Goal: Task Accomplishment & Management: Complete application form

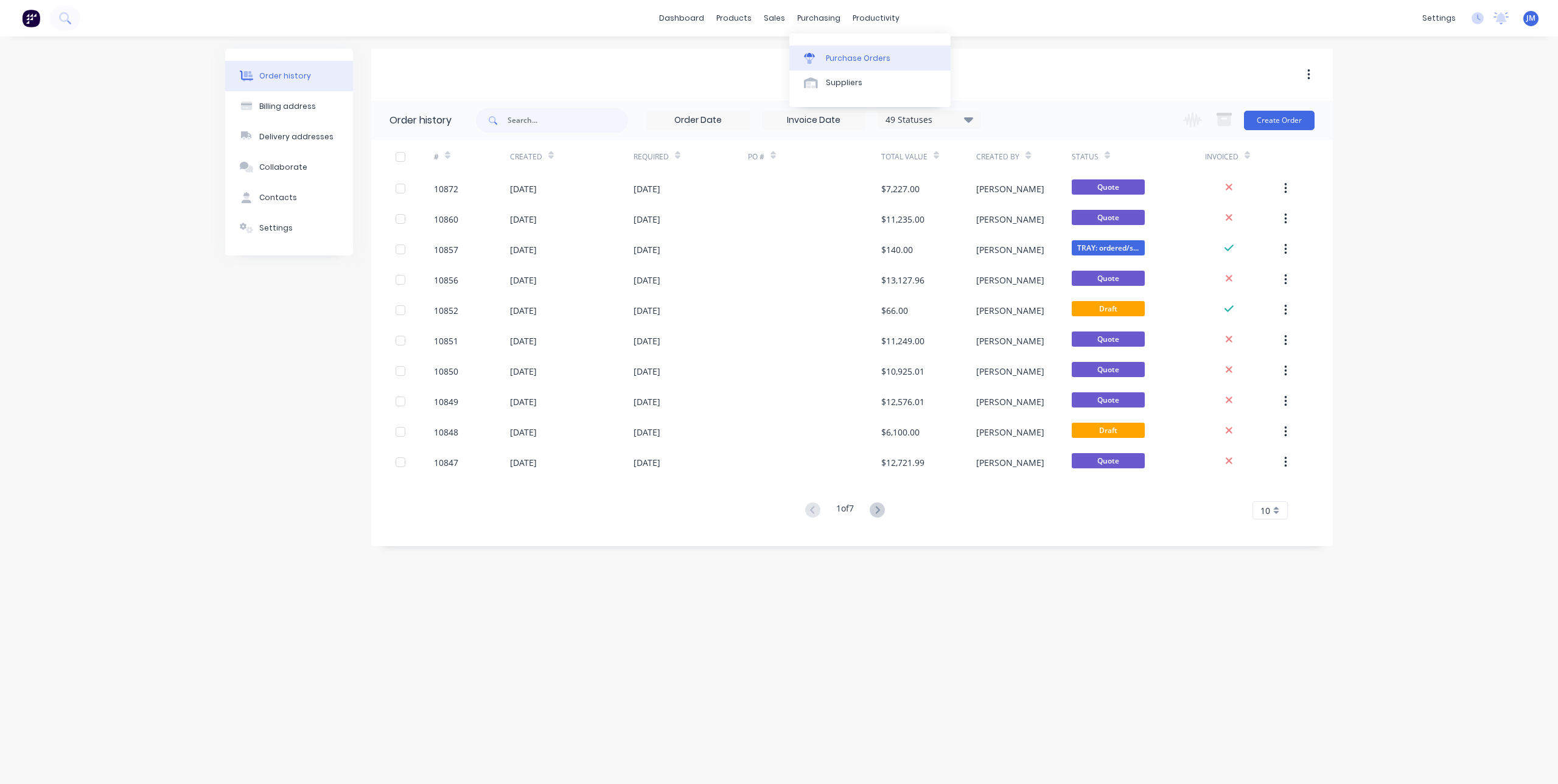
click at [834, 60] on div "Purchase Orders" at bounding box center [858, 58] width 65 height 11
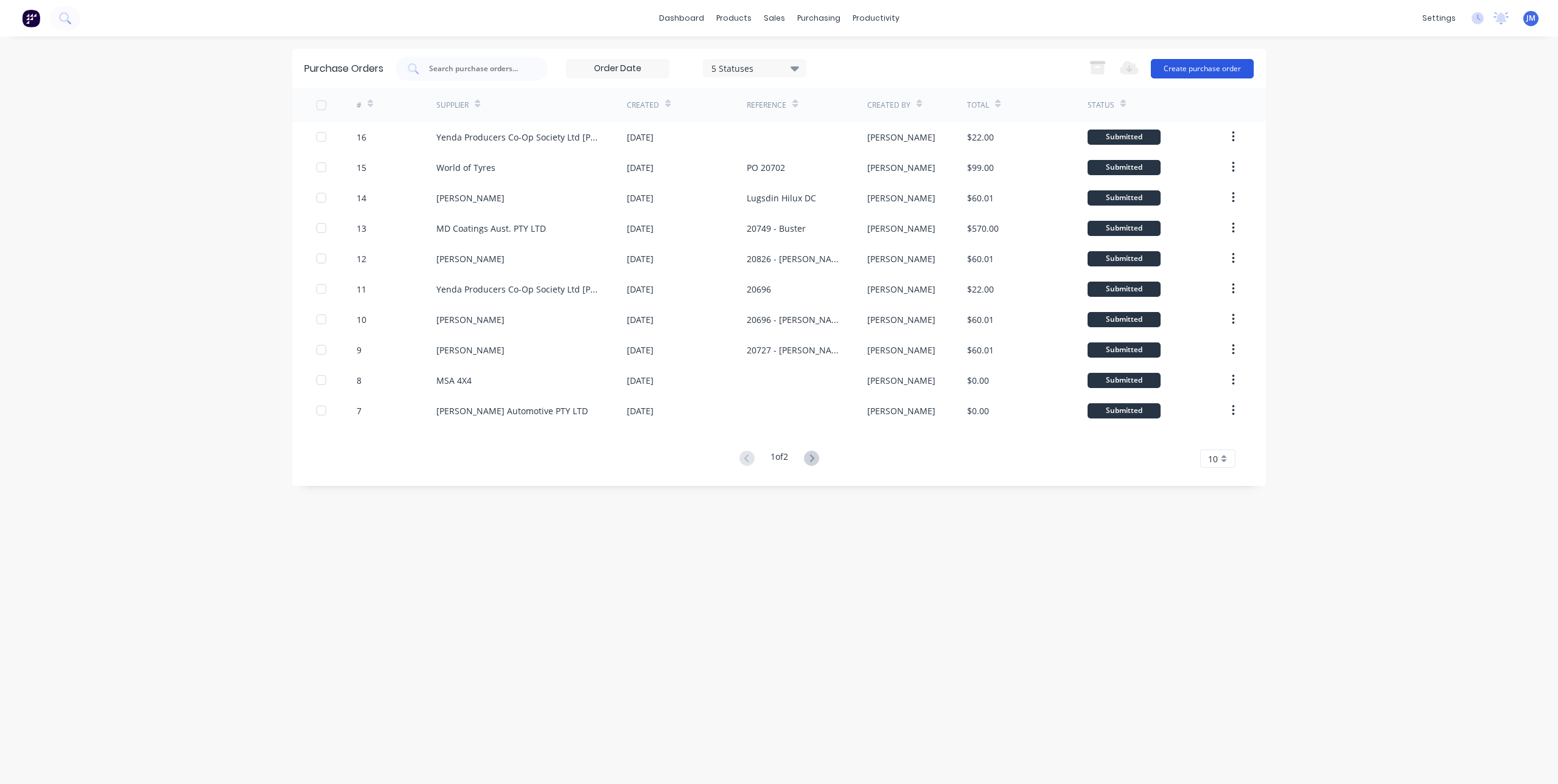
click at [1179, 68] on button "Create purchase order" at bounding box center [1202, 68] width 103 height 19
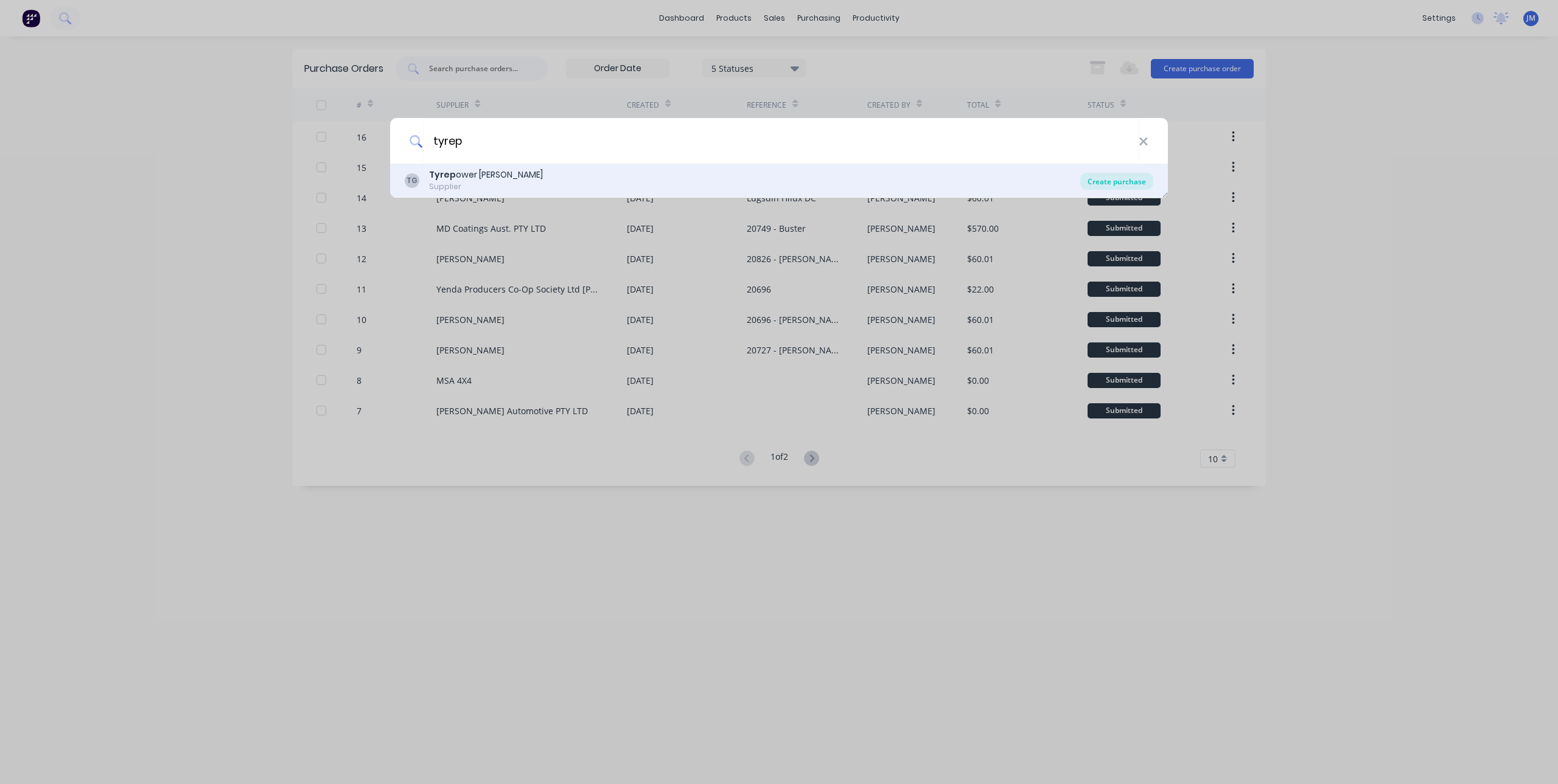
type input "tyrep"
click at [1115, 179] on div "Create purchase" at bounding box center [1117, 181] width 73 height 17
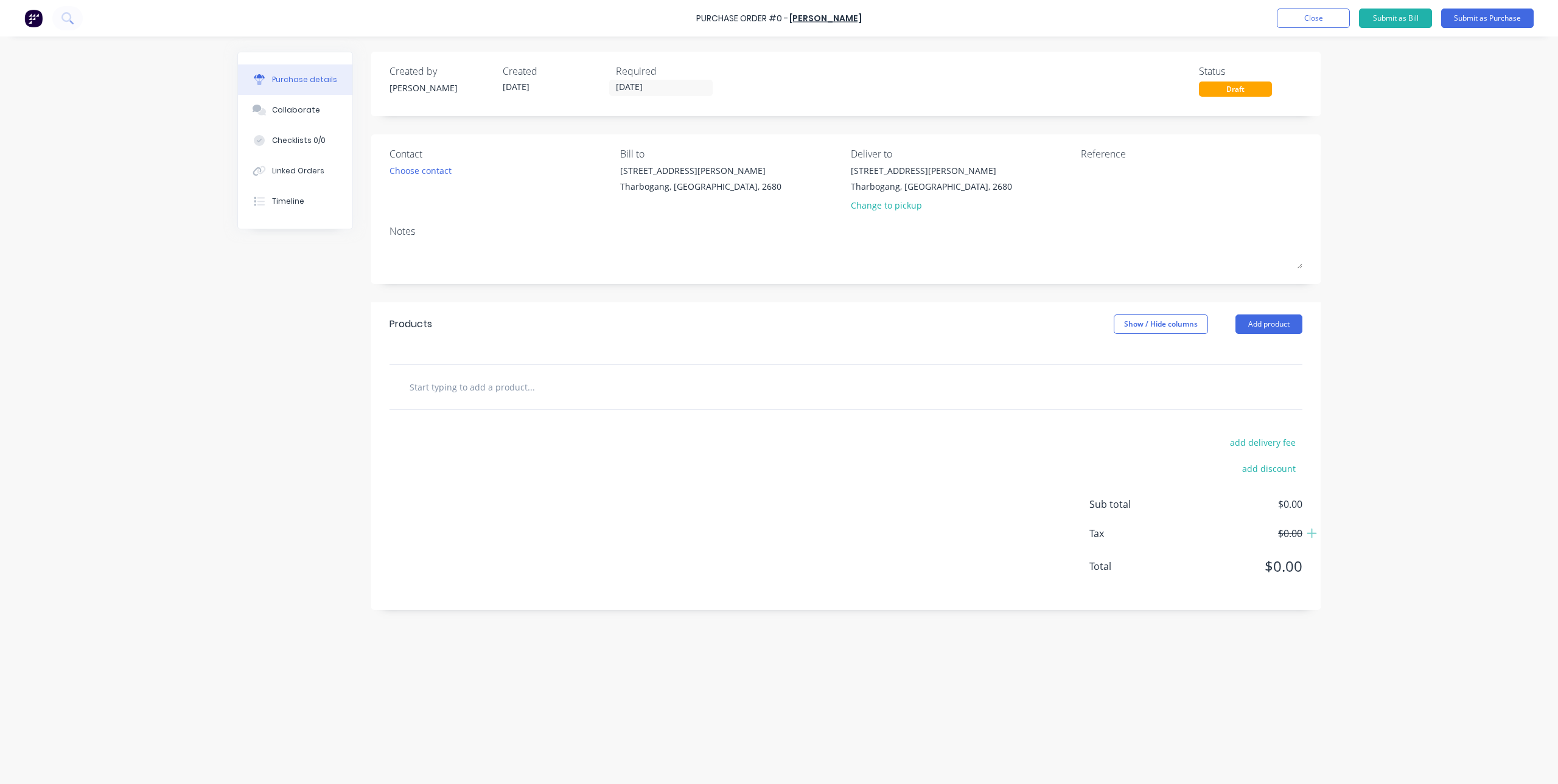
click at [536, 394] on input "text" at bounding box center [530, 387] width 244 height 24
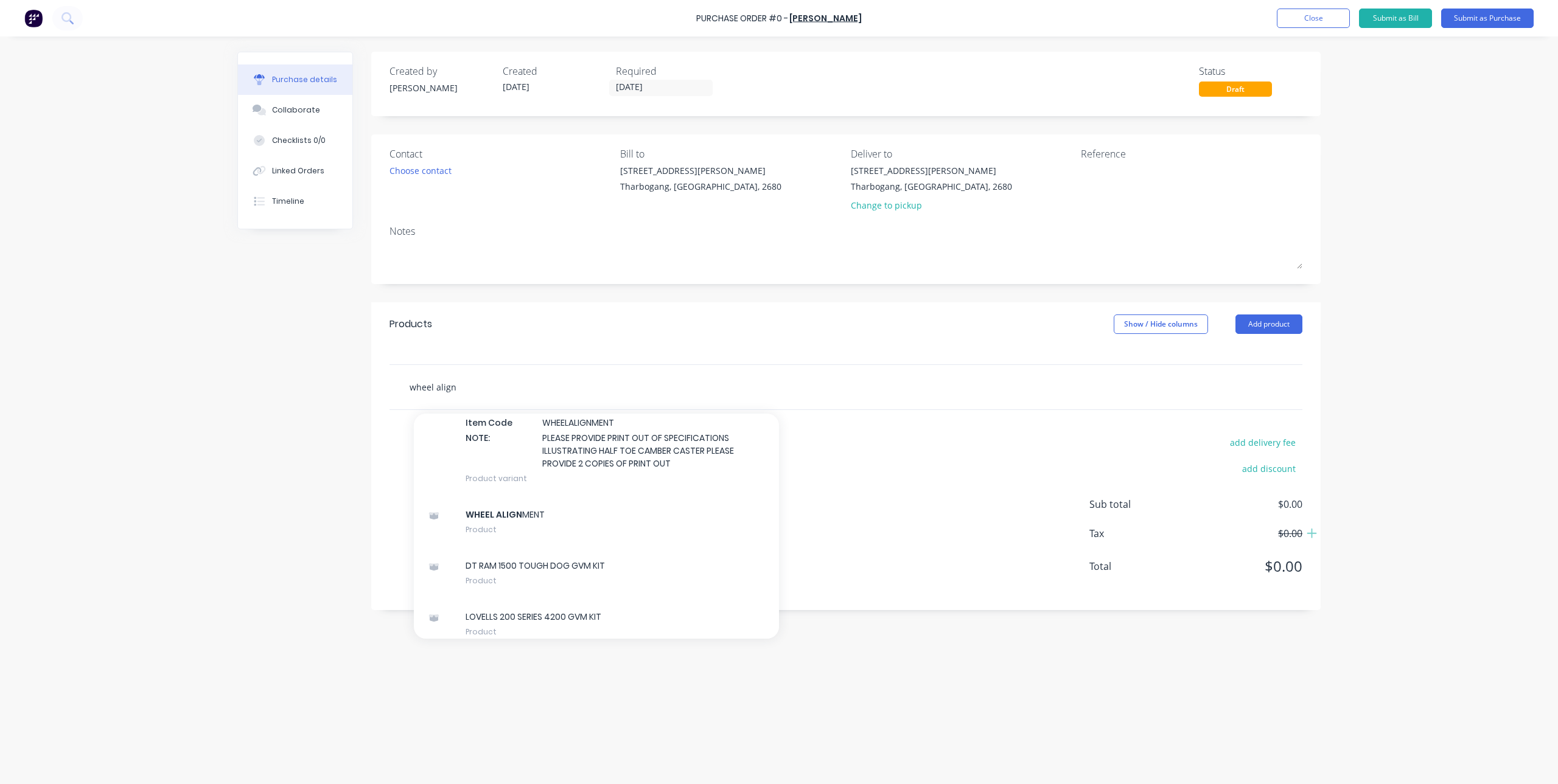
scroll to position [1748, 0]
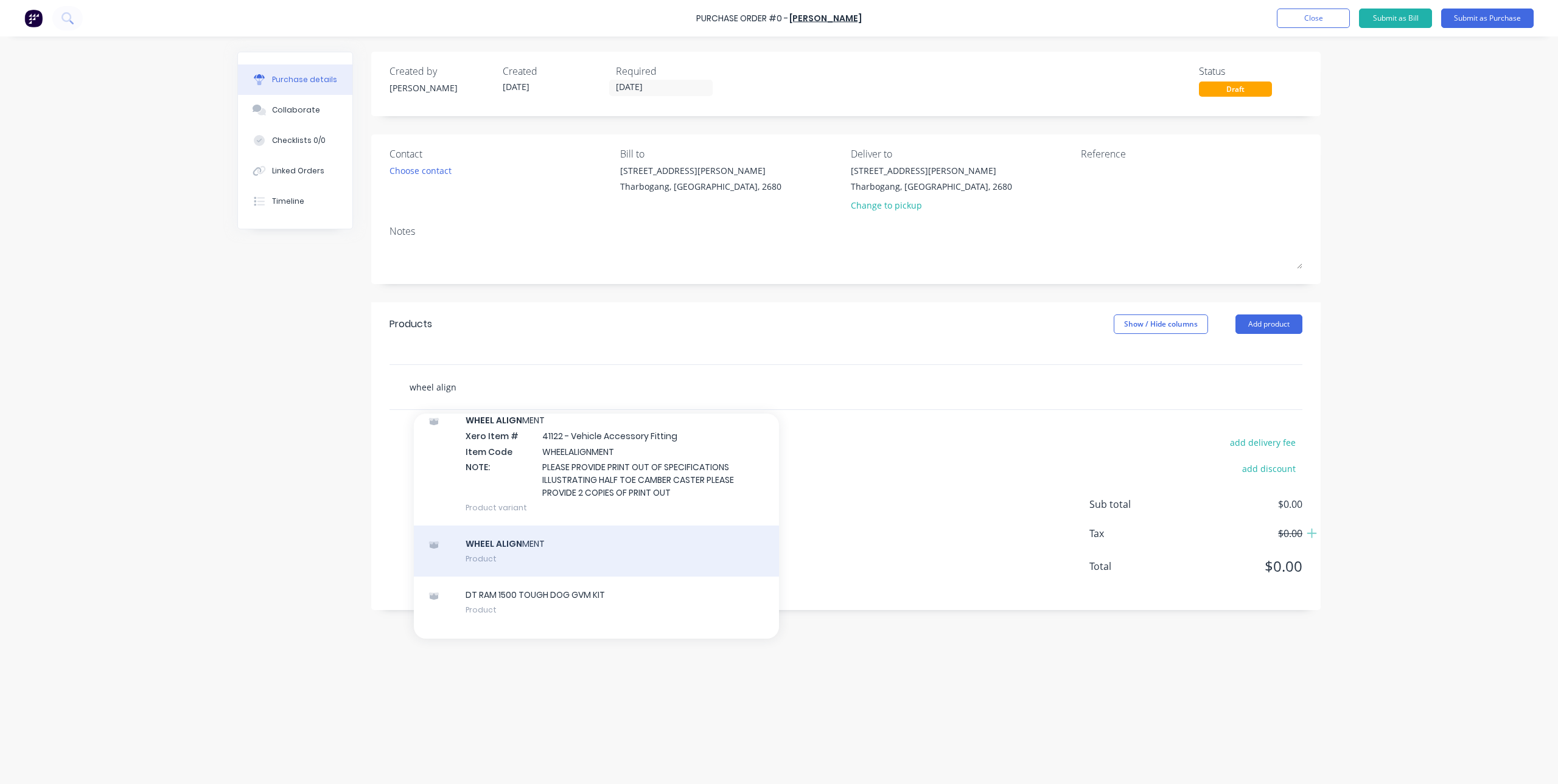
type input "wheel align"
click at [533, 571] on div "WHEEL ALIGN MENT Product" at bounding box center [596, 551] width 365 height 51
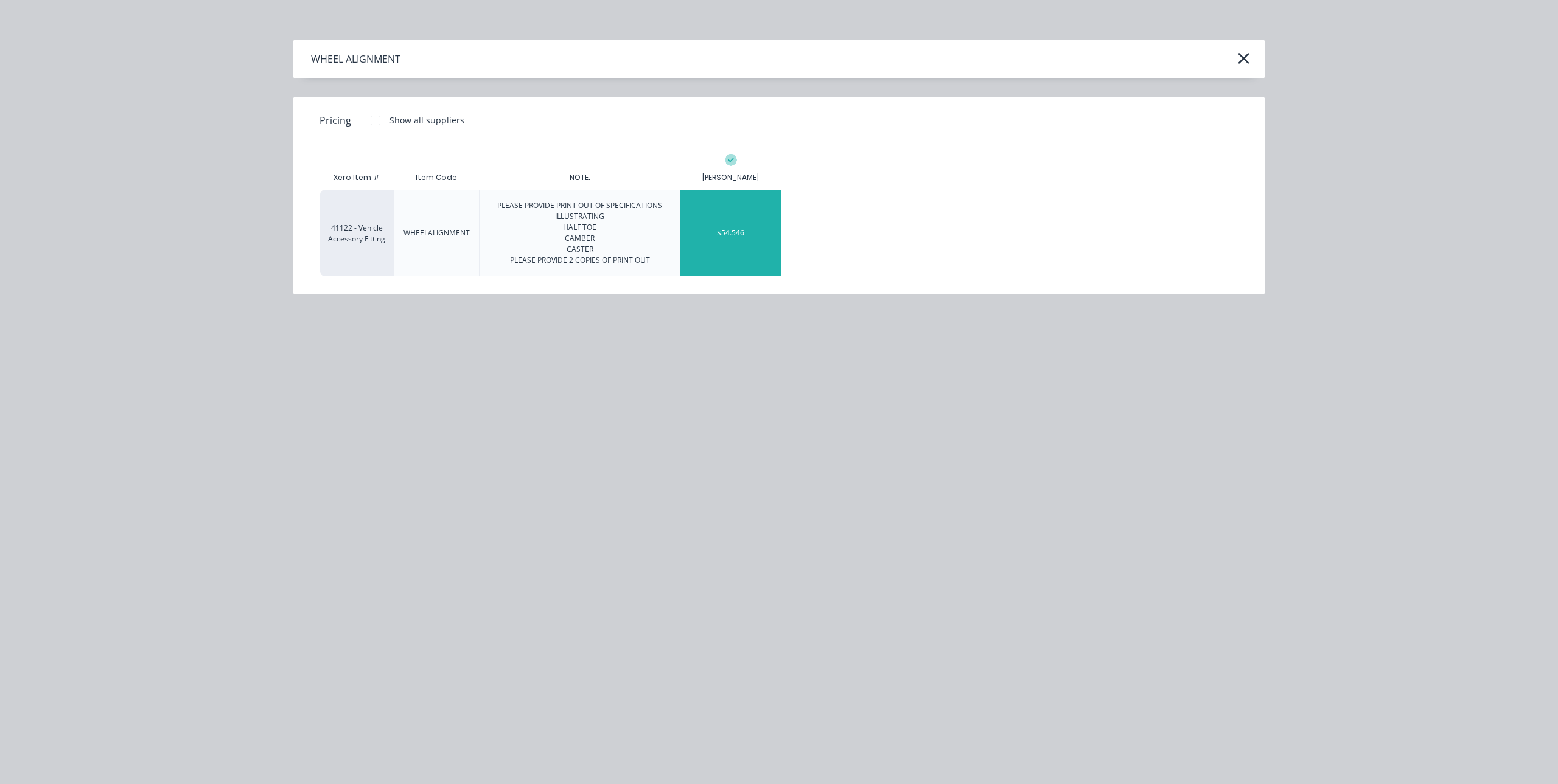
click at [758, 227] on div "$54.546" at bounding box center [730, 233] width 100 height 85
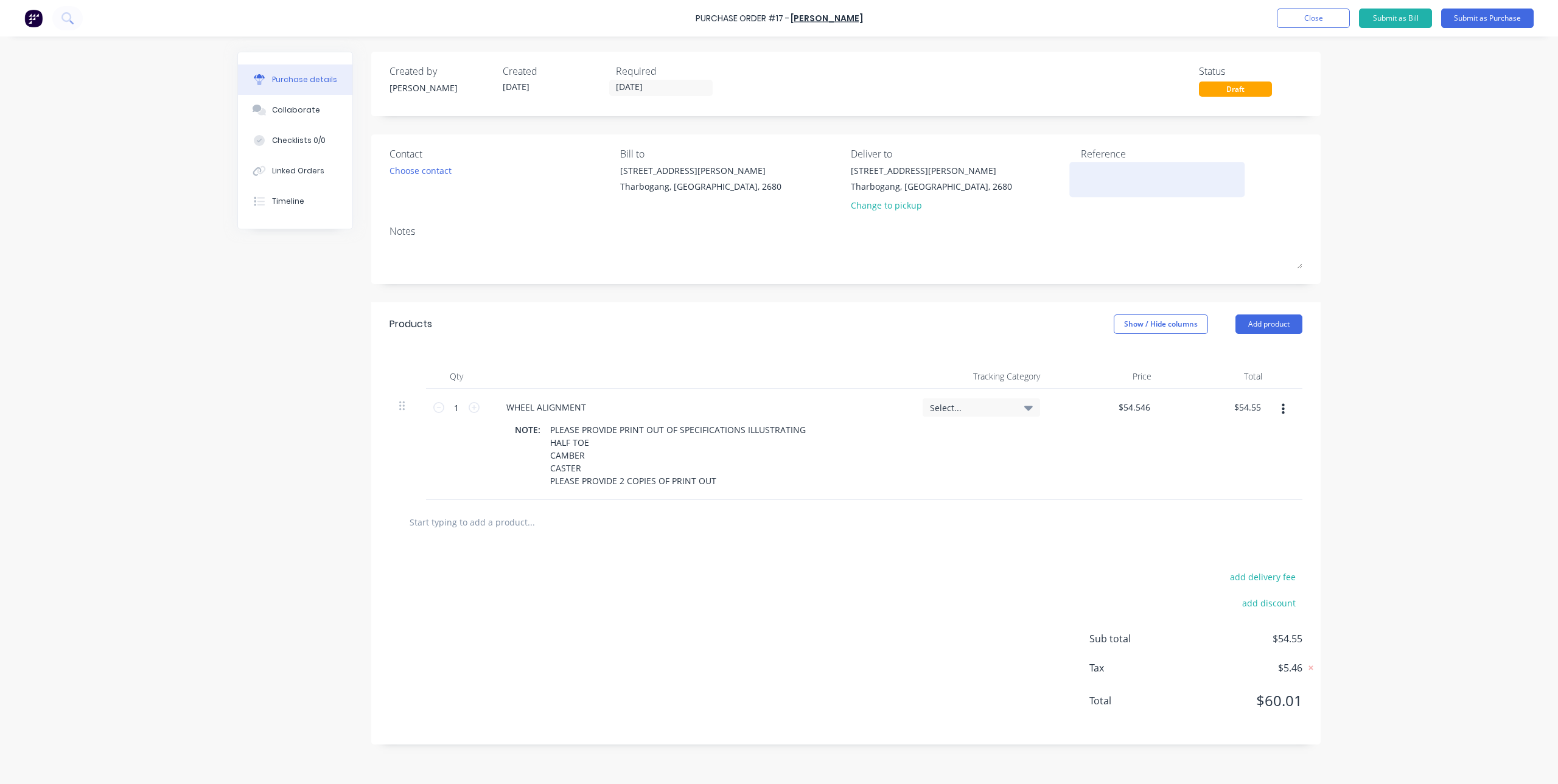
click at [1121, 171] on textarea at bounding box center [1156, 177] width 152 height 27
type textarea "Lug"
type textarea "x"
type textarea "Lugs"
type textarea "x"
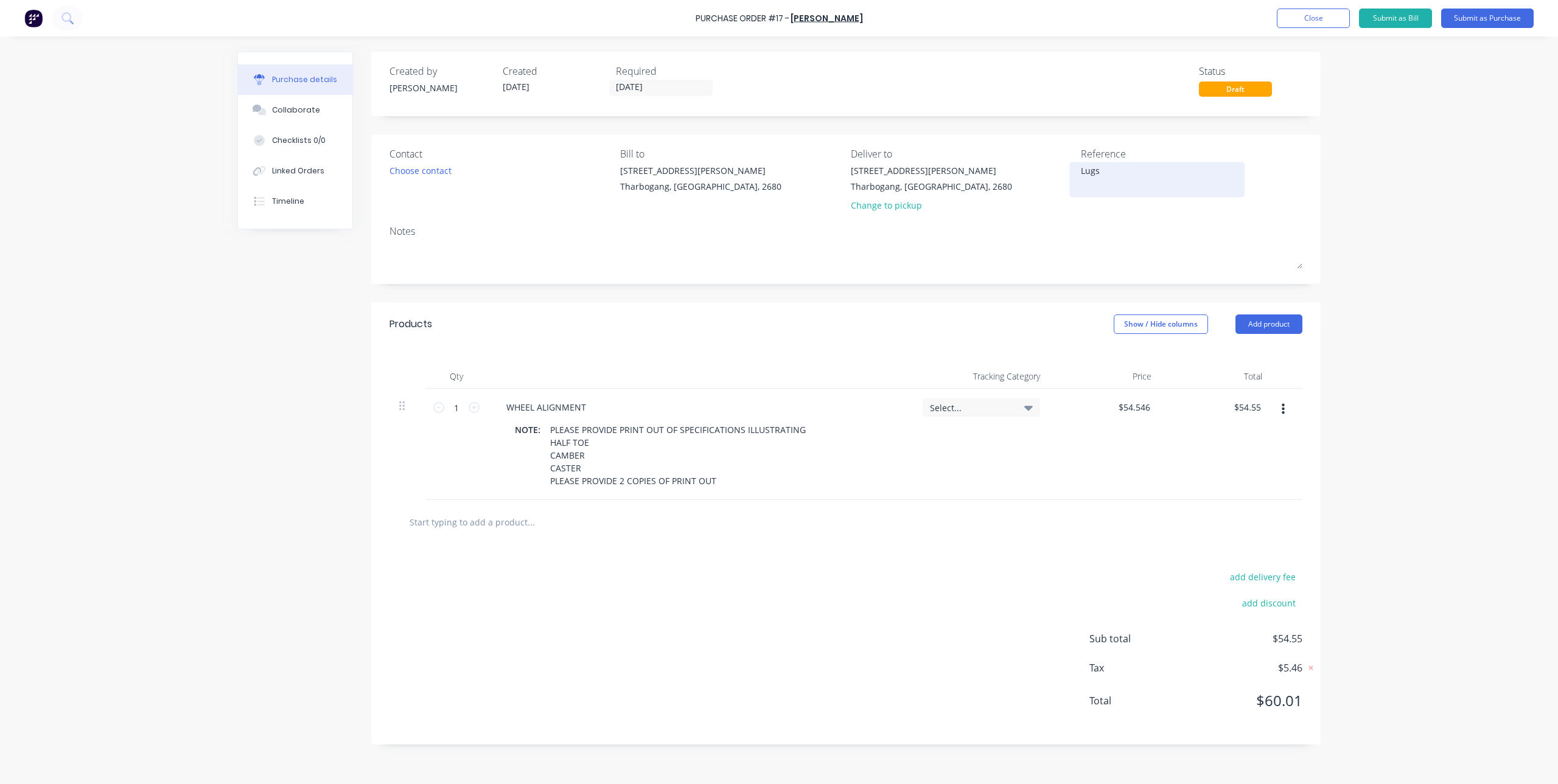
type textarea "Lugsd"
type textarea "x"
type textarea "Lugsdi"
type textarea "x"
type textarea "Lugsdin"
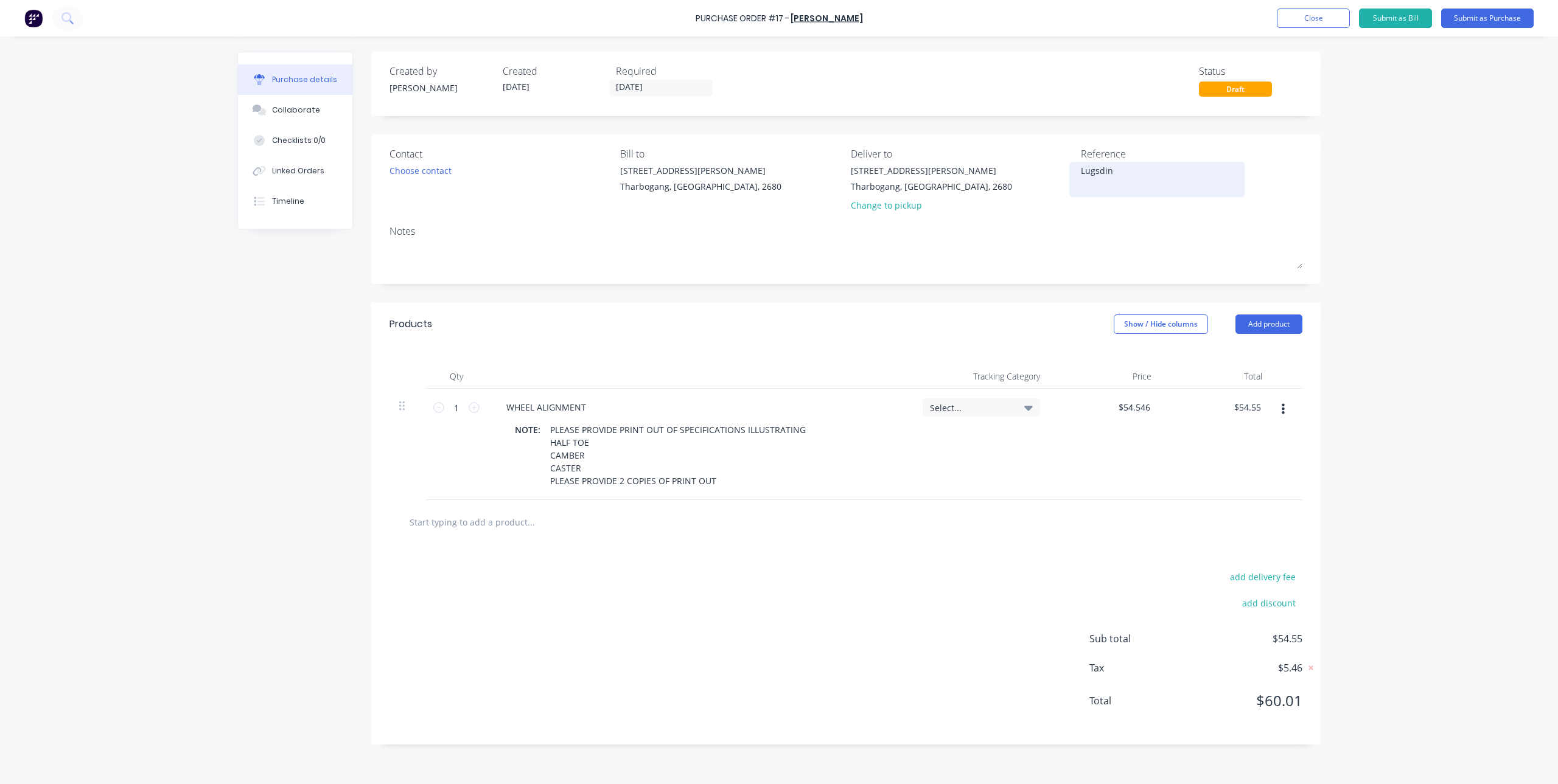
type textarea "x"
type textarea "Lugsdin"
type textarea "x"
type textarea "Lugsdin S"
type textarea "x"
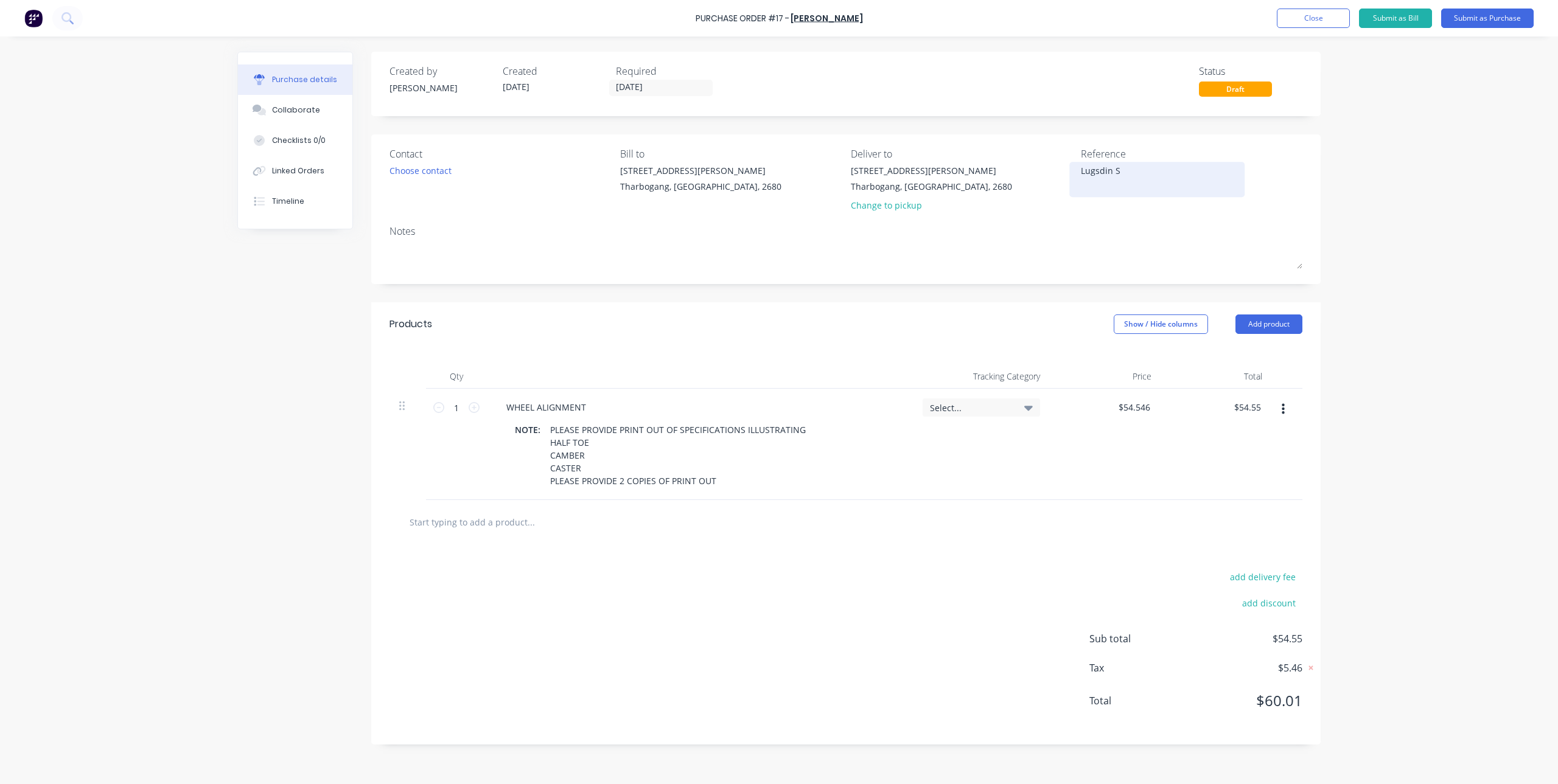
type textarea "Lugsdin SC"
type textarea "x"
type textarea "Lugsdin SC"
type textarea "x"
type textarea "Lugsdin SC H"
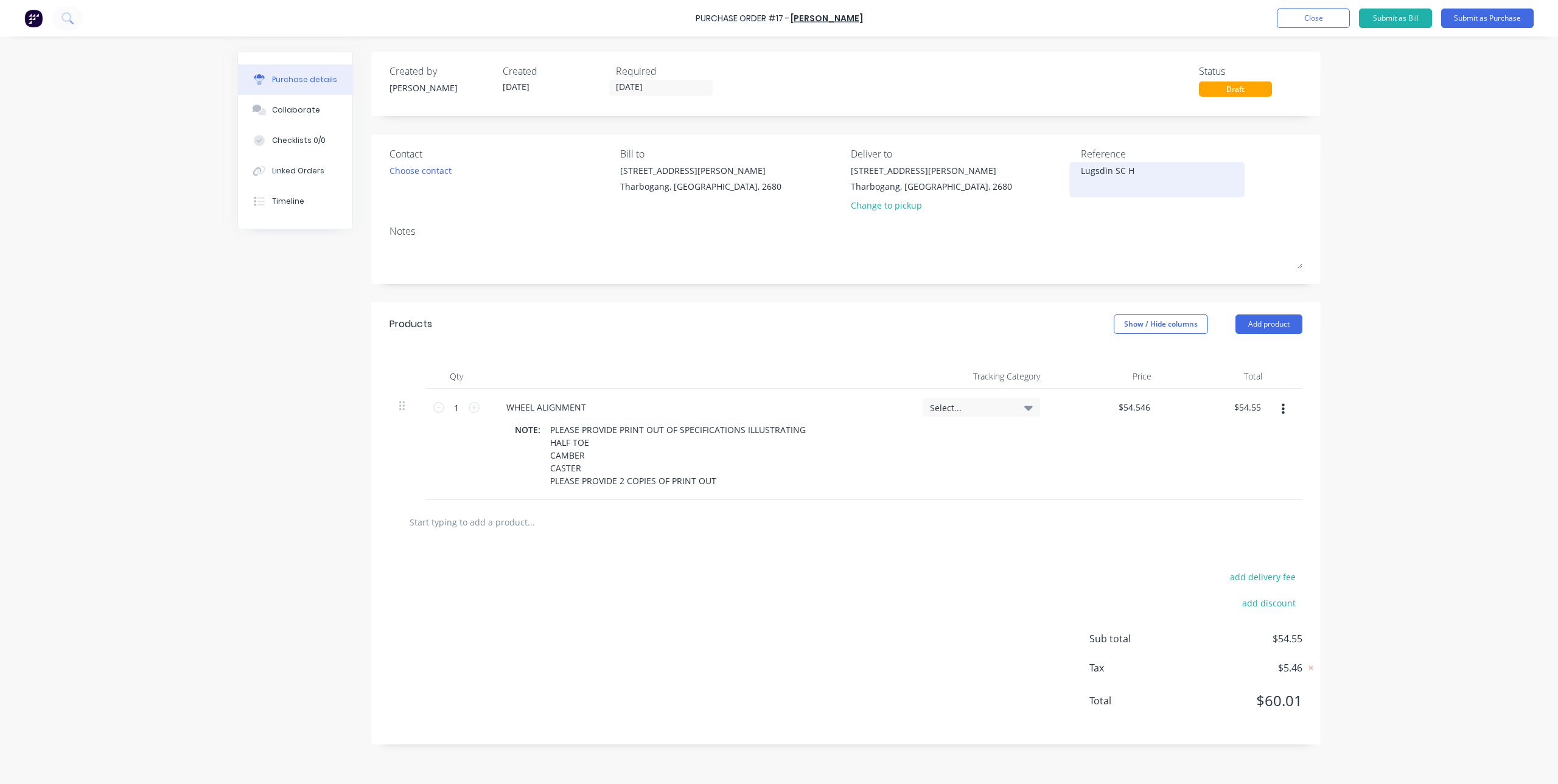
type textarea "x"
type textarea "Lugsdin SC Hi"
type textarea "x"
type textarea "Lugsdin SC Hil"
type textarea "x"
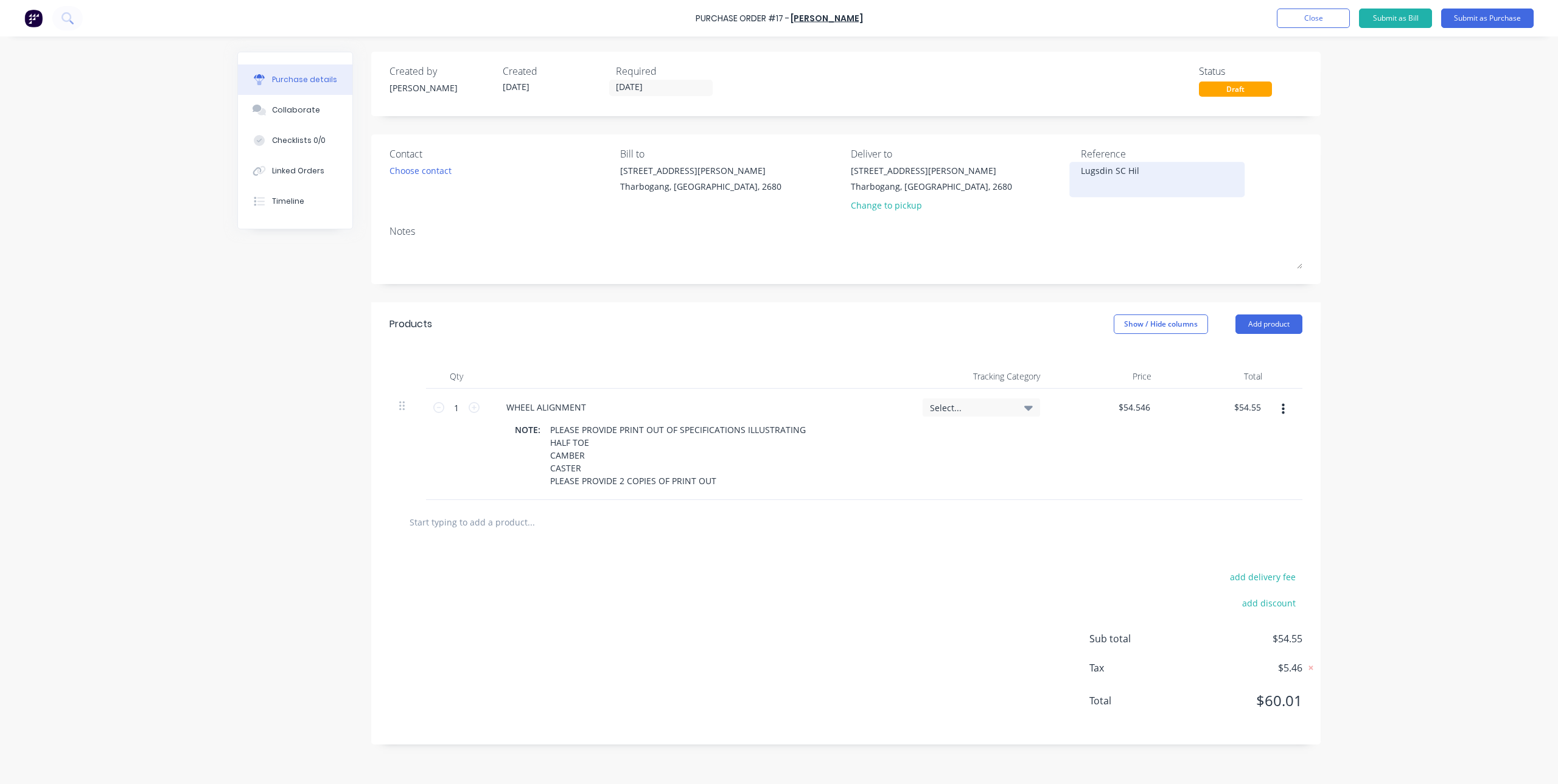
type textarea "Lugsdin SC Hilu"
type textarea "x"
type textarea "Lugsdin SC Hilux"
type textarea "x"
type textarea "Lugsdin SC Hilux"
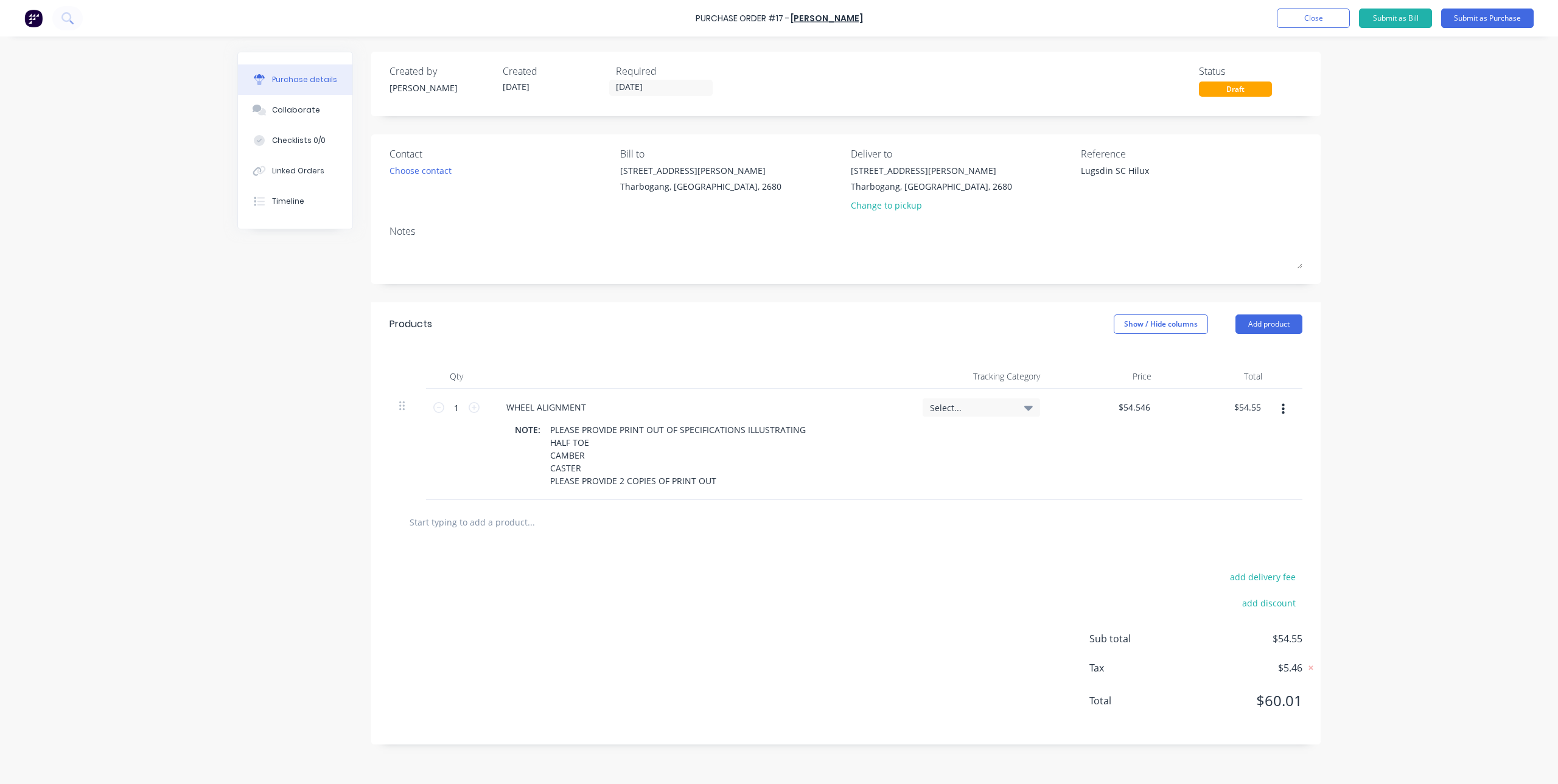
click at [1114, 222] on div "Contact Choose contact [PERSON_NAME] to [STREET_ADDRESS][PERSON_NAME] Deliver t…" at bounding box center [846, 209] width 949 height 149
click at [1451, 19] on button "Submit as Purchase" at bounding box center [1487, 18] width 93 height 19
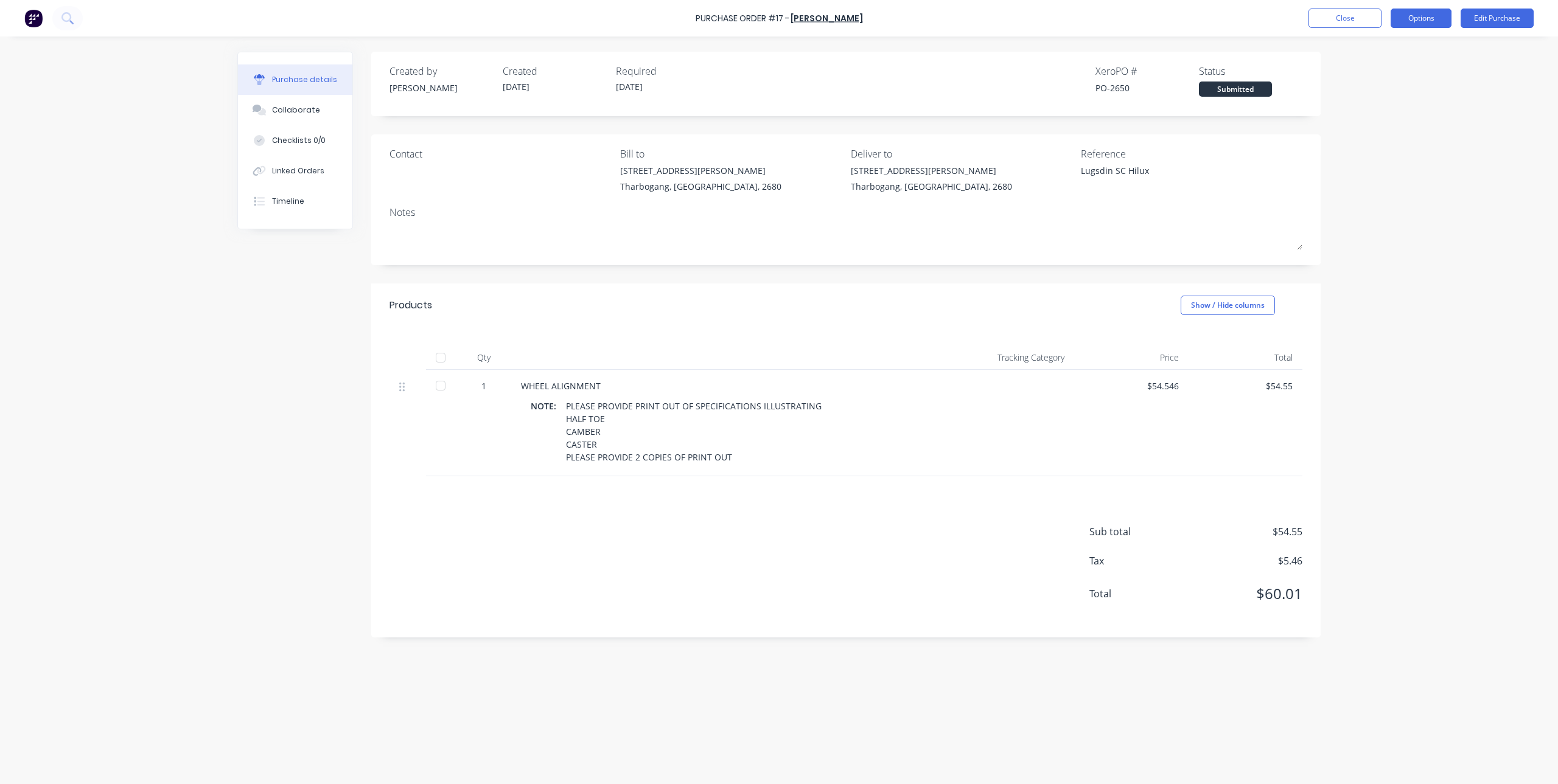
click at [1411, 12] on button "Options" at bounding box center [1421, 18] width 61 height 19
click at [1395, 50] on div "Print / Email" at bounding box center [1394, 49] width 93 height 18
click at [1395, 71] on div "With pricing" at bounding box center [1394, 74] width 93 height 18
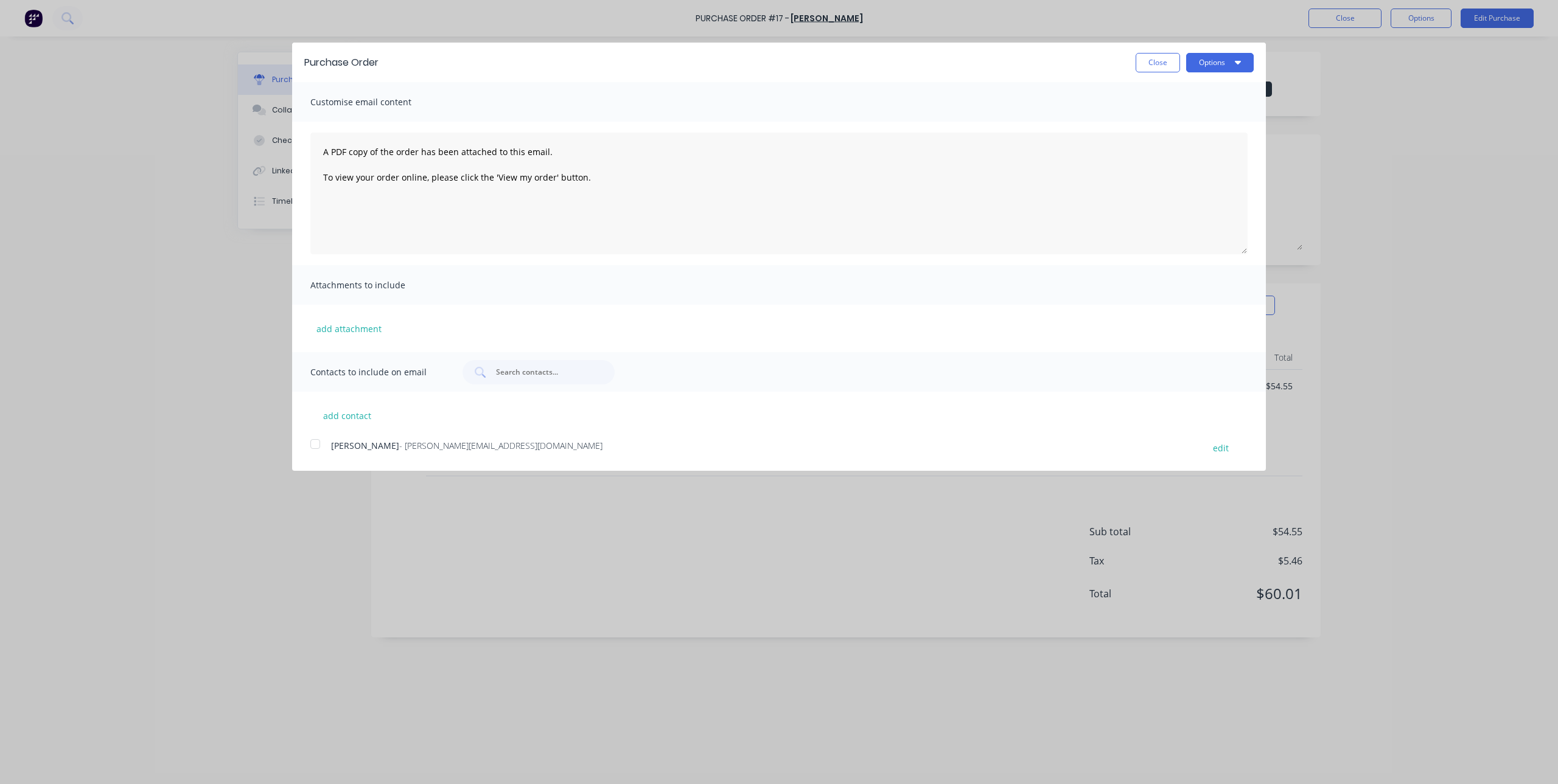
click at [319, 440] on div at bounding box center [314, 443] width 24 height 24
click at [1238, 65] on icon "button" at bounding box center [1238, 62] width 6 height 10
click at [1191, 114] on div "Email" at bounding box center [1195, 117] width 93 height 18
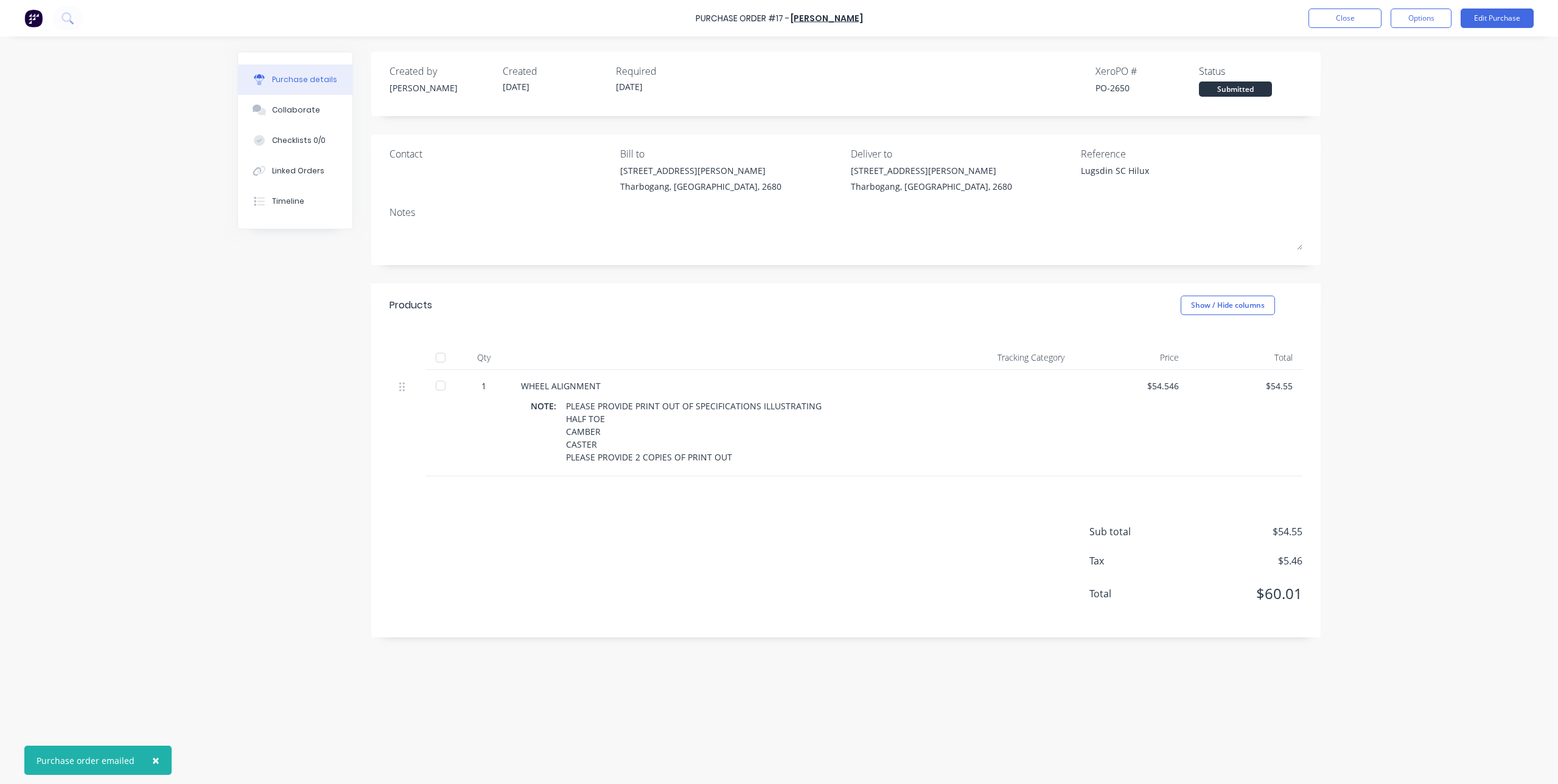
type textarea "x"
